Goal: Check status: Check status

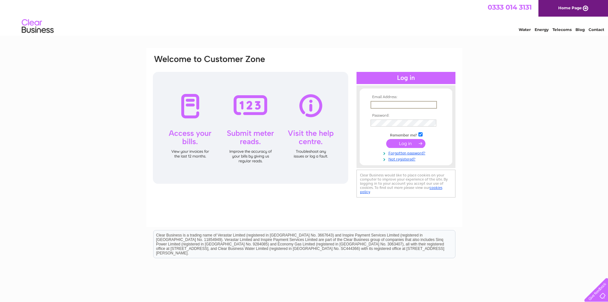
paste input "[EMAIL_ADDRESS][DOMAIN_NAME]"
type input "[EMAIL_ADDRESS][DOMAIN_NAME]"
click at [407, 143] on input "submit" at bounding box center [405, 142] width 39 height 9
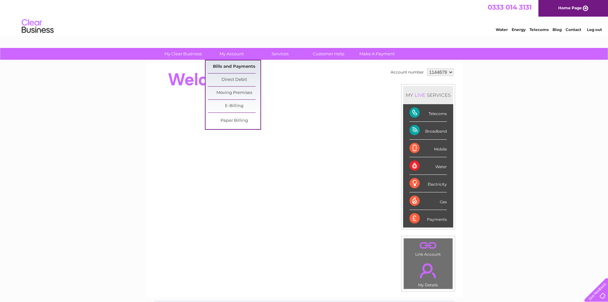
click at [237, 65] on link "Bills and Payments" at bounding box center [234, 66] width 53 height 13
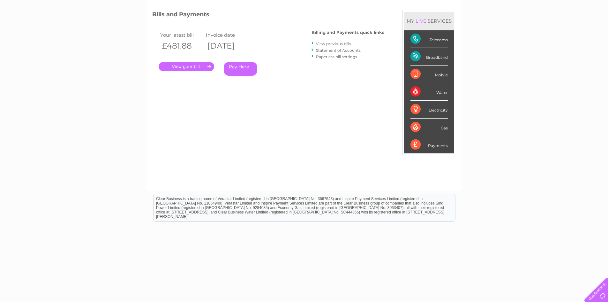
scroll to position [84, 0]
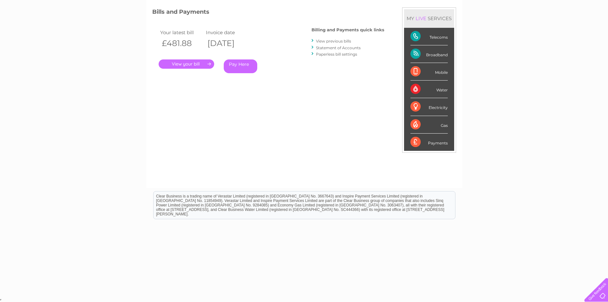
click at [424, 146] on div "Payments" at bounding box center [429, 141] width 37 height 17
click at [419, 142] on div "Payments" at bounding box center [429, 141] width 37 height 17
click at [438, 142] on div "Payments" at bounding box center [429, 141] width 37 height 17
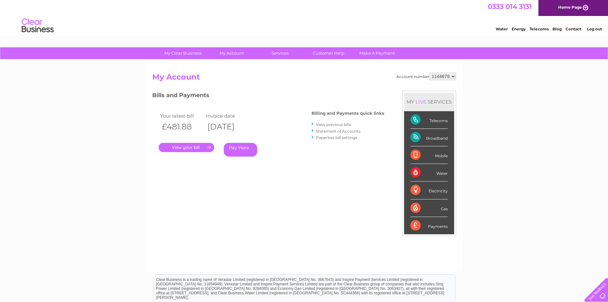
scroll to position [0, 0]
